Goal: Manage account settings

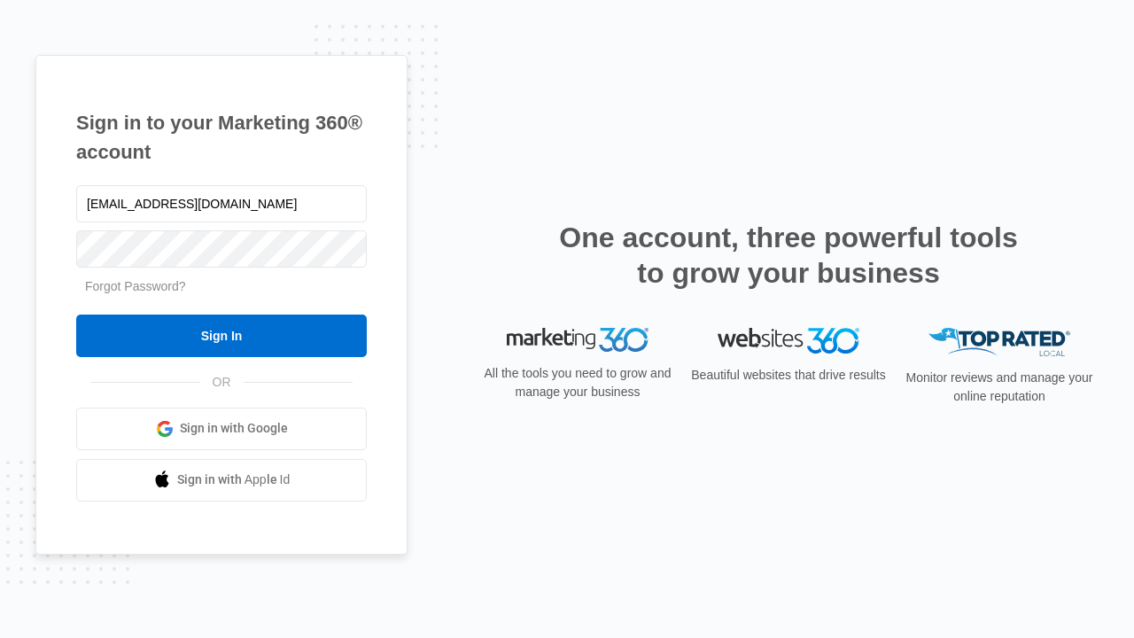
type input "[EMAIL_ADDRESS][DOMAIN_NAME]"
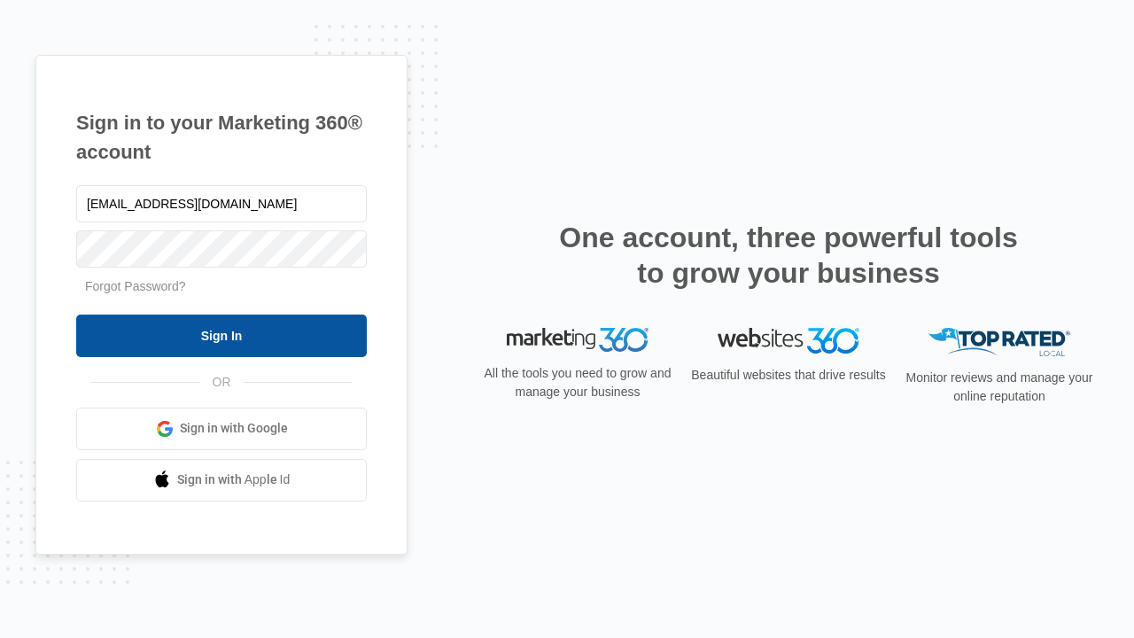
click at [222, 335] on input "Sign In" at bounding box center [221, 336] width 291 height 43
